Goal: Transaction & Acquisition: Download file/media

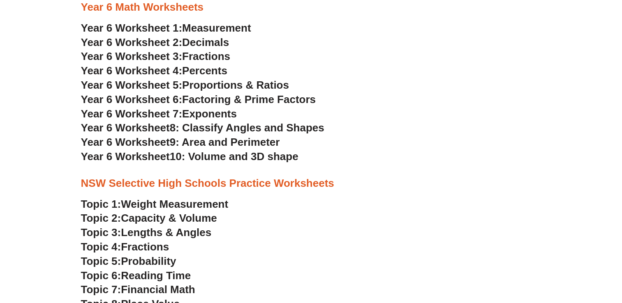
scroll to position [1523, 0]
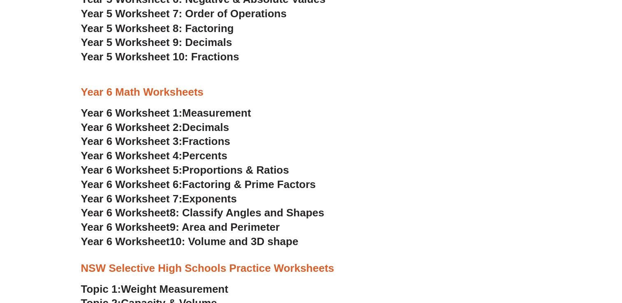
click at [149, 96] on h3 "Year 6 Math Worksheets" at bounding box center [311, 92] width 460 height 14
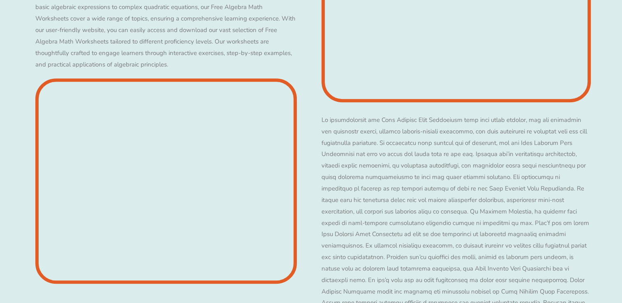
scroll to position [3442, 0]
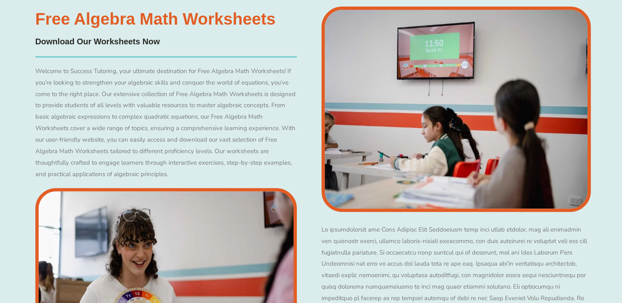
click at [82, 42] on h4 "Download Our Worksheets Now" at bounding box center [165, 41] width 261 height 13
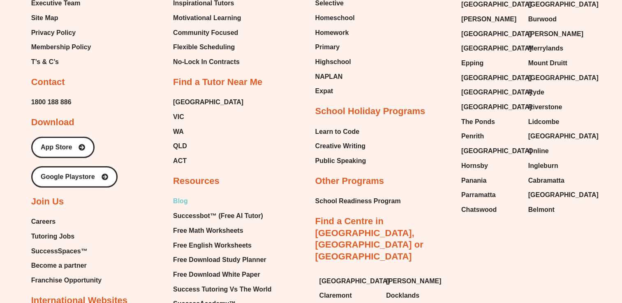
scroll to position [5470, 0]
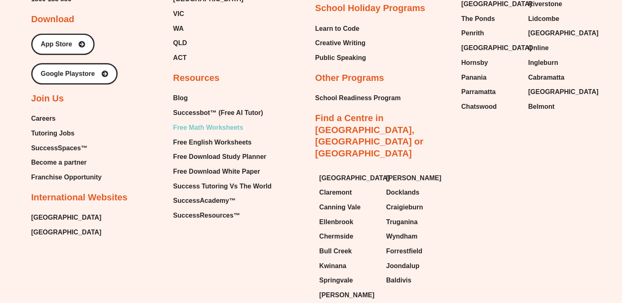
click at [201, 122] on span "Free Math Worksheets" at bounding box center [208, 128] width 70 height 12
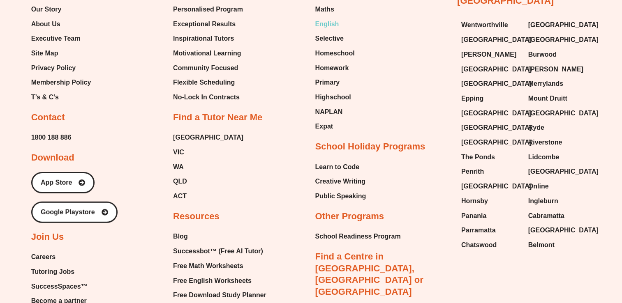
scroll to position [5427, 0]
